Goal: Information Seeking & Learning: Learn about a topic

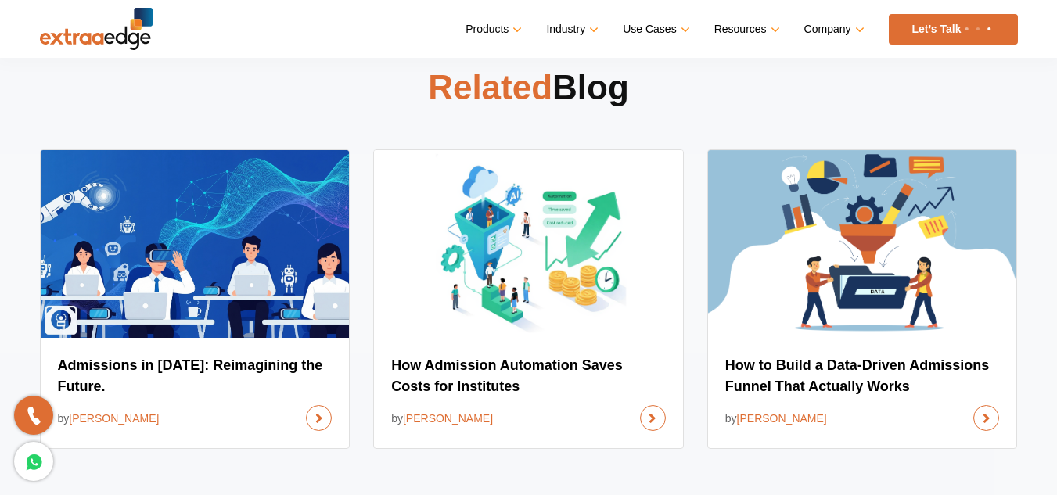
scroll to position [6808, 0]
